Goal: Find specific page/section: Find specific page/section

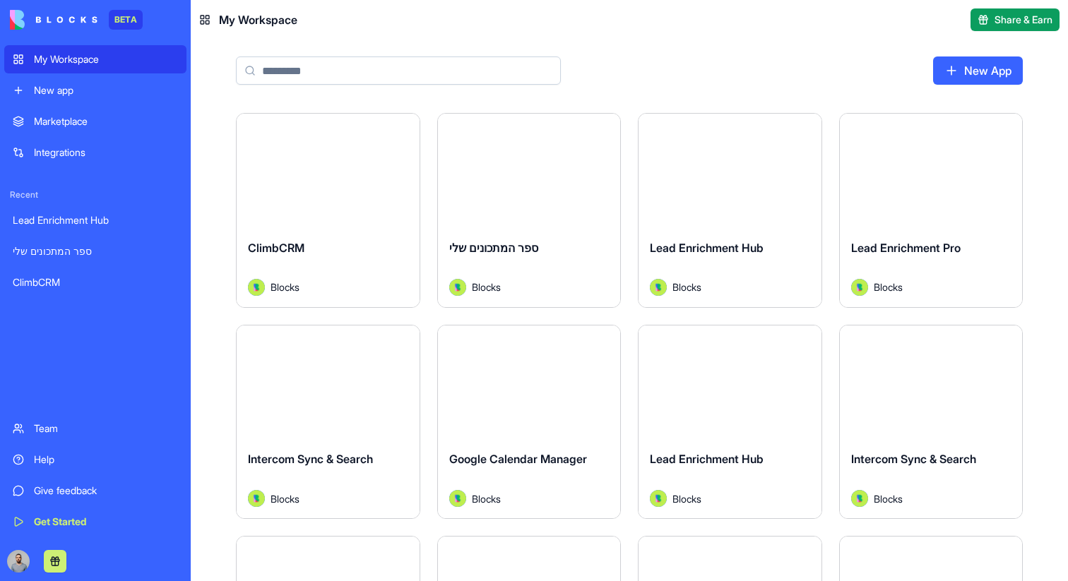
click at [369, 202] on div "Launch" at bounding box center [328, 171] width 183 height 114
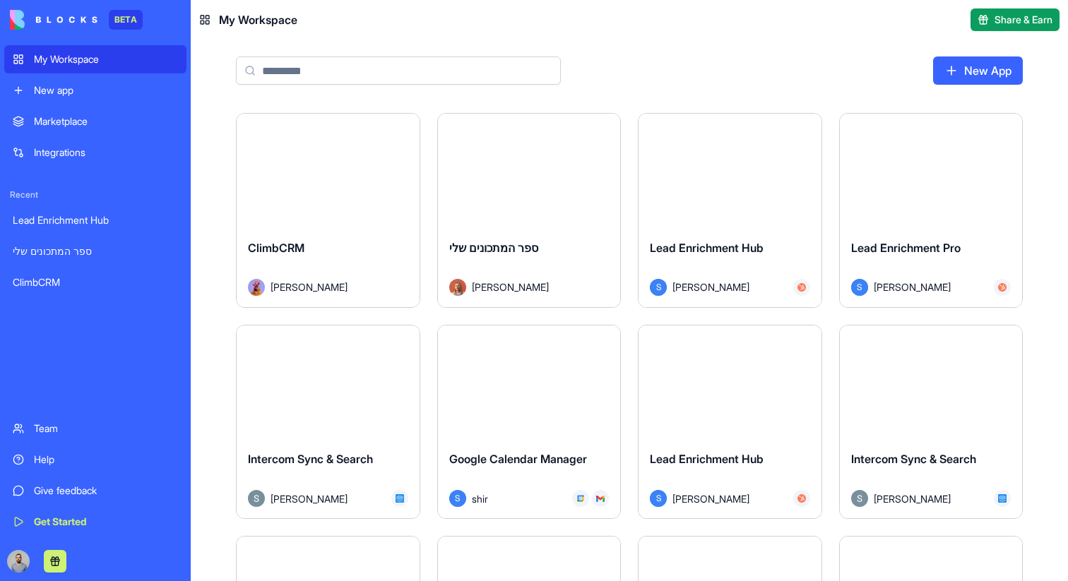
click at [755, 222] on div "Launch" at bounding box center [730, 171] width 183 height 114
click at [357, 179] on button "Launch" at bounding box center [328, 171] width 106 height 28
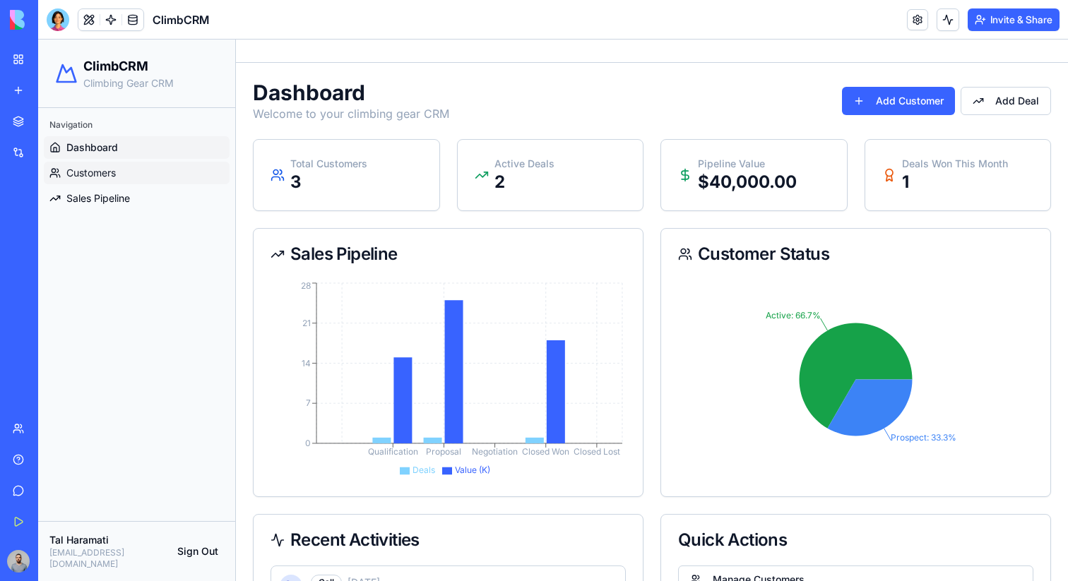
click at [196, 171] on link "Customers" at bounding box center [137, 173] width 186 height 23
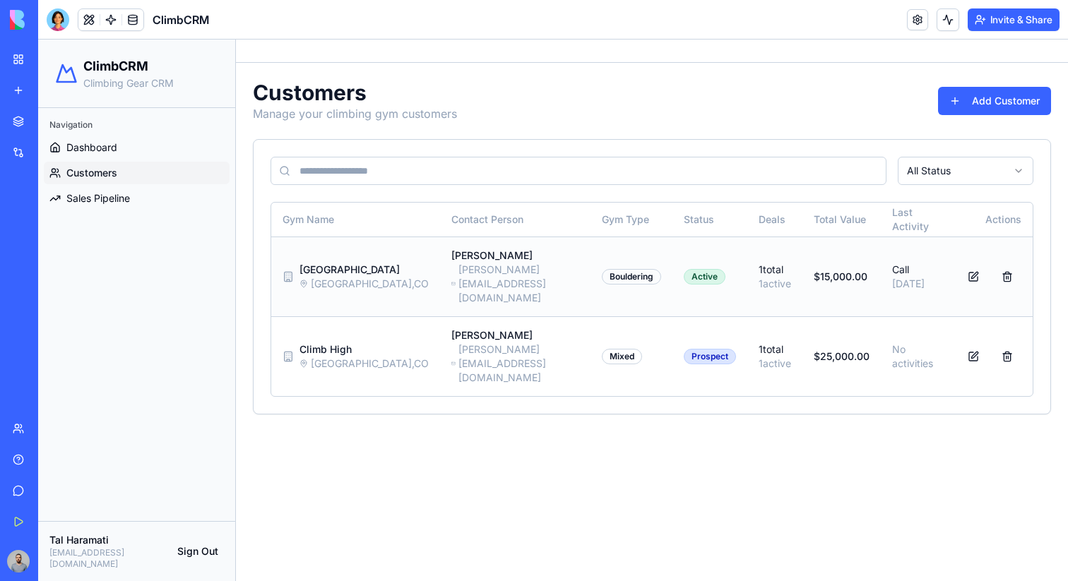
click at [451, 255] on div "[PERSON_NAME]" at bounding box center [515, 256] width 128 height 14
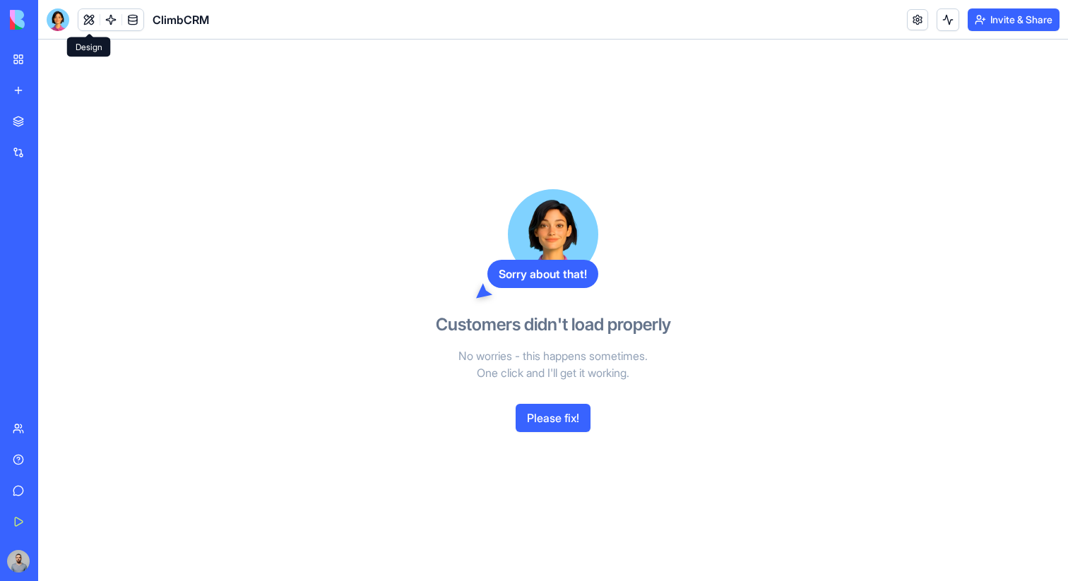
click at [89, 18] on button at bounding box center [88, 19] width 21 height 21
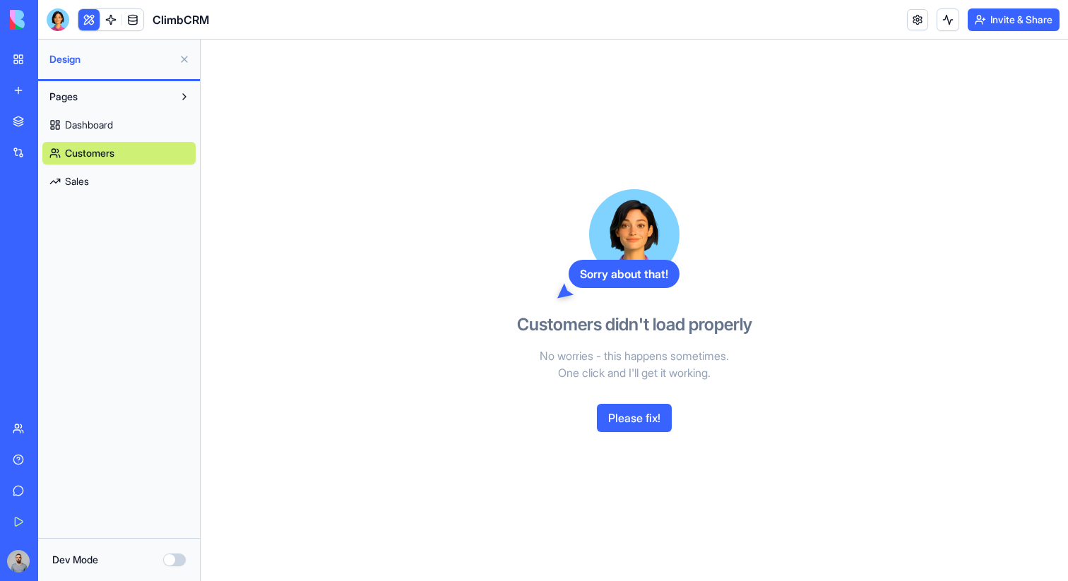
click at [44, 57] on div "My Workspace" at bounding box center [43, 59] width 18 height 14
